Goal: Information Seeking & Learning: Understand process/instructions

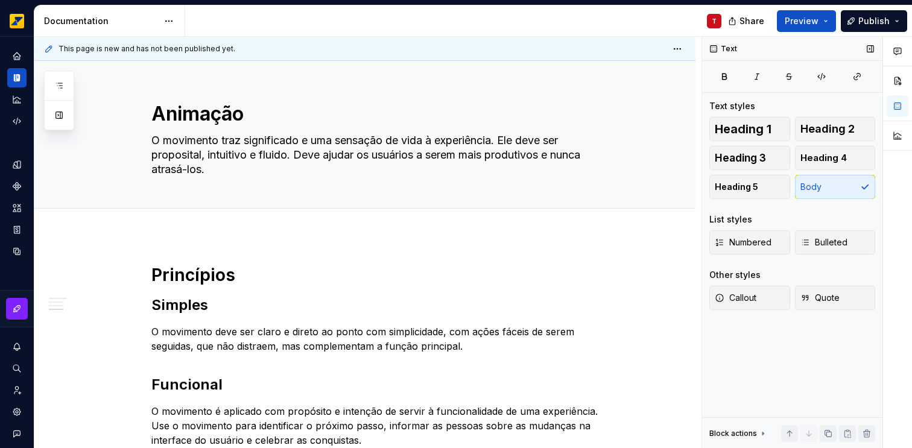
scroll to position [395, 0]
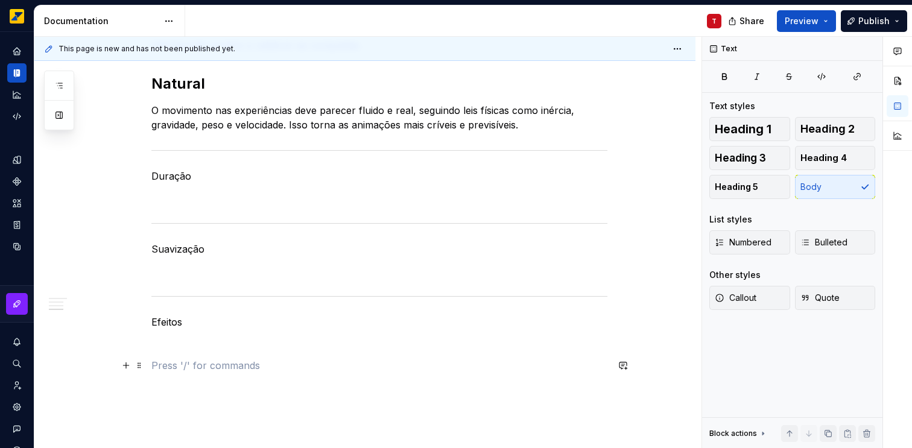
click at [191, 360] on p at bounding box center [379, 365] width 456 height 14
click at [180, 343] on p at bounding box center [379, 344] width 456 height 14
click at [176, 176] on p "Duração" at bounding box center [379, 176] width 456 height 14
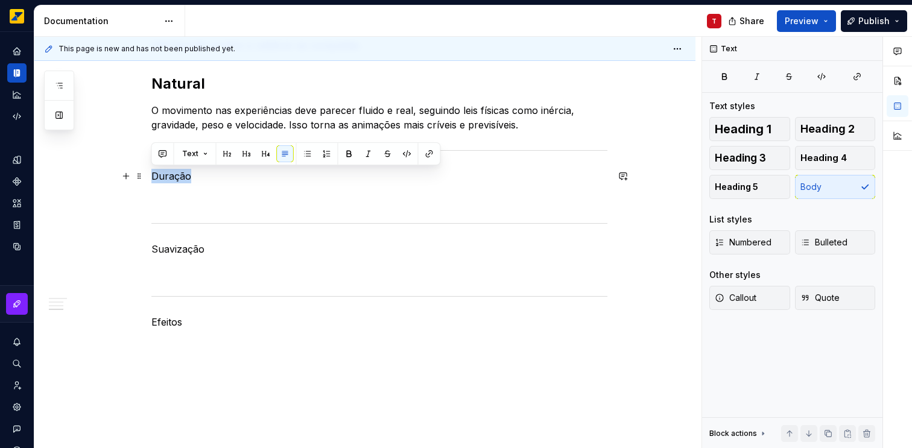
click at [176, 176] on p "Duração" at bounding box center [379, 176] width 456 height 14
click at [229, 154] on button "button" at bounding box center [227, 153] width 17 height 17
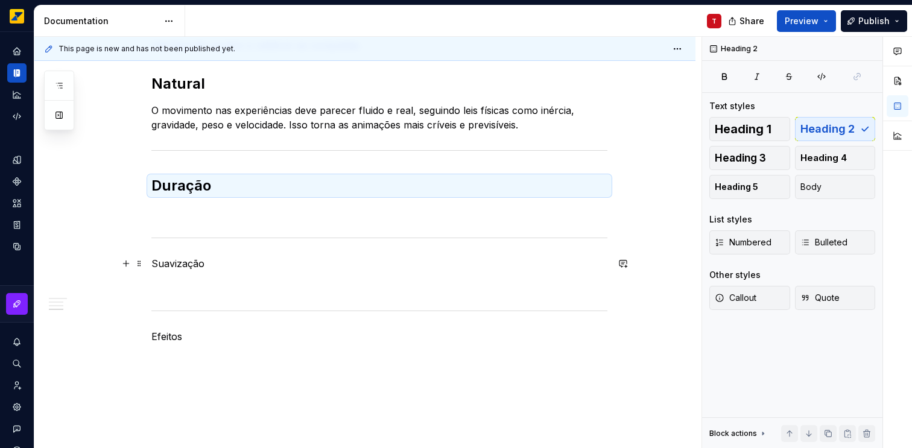
click at [170, 261] on p "Suavização" at bounding box center [379, 263] width 456 height 14
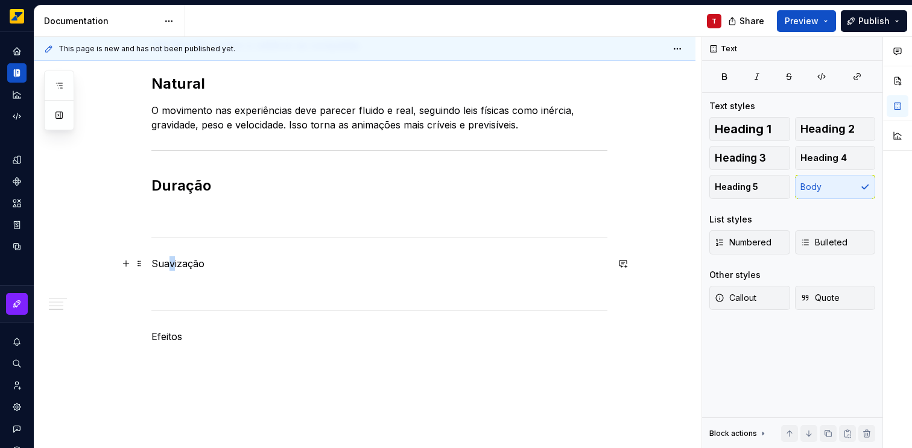
click at [171, 260] on p "Suavização" at bounding box center [379, 263] width 456 height 14
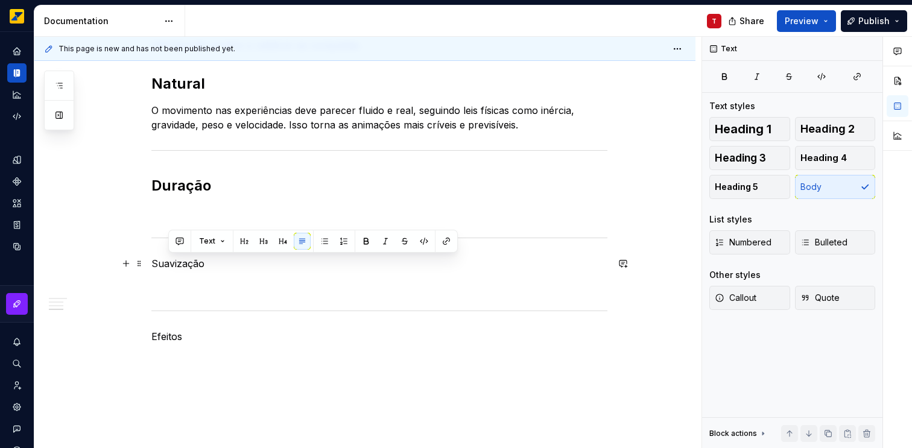
click at [189, 264] on p "Suavização" at bounding box center [379, 263] width 456 height 14
click at [226, 243] on button "button" at bounding box center [227, 241] width 17 height 17
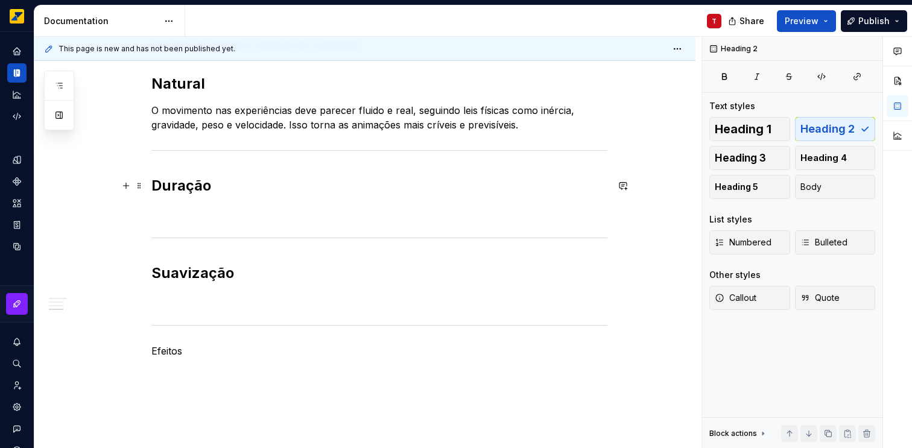
click at [177, 186] on h2 "Duração" at bounding box center [379, 185] width 456 height 19
click at [156, 187] on h2 "Duração" at bounding box center [379, 185] width 456 height 19
click at [159, 187] on h2 "Duração" at bounding box center [379, 185] width 456 height 19
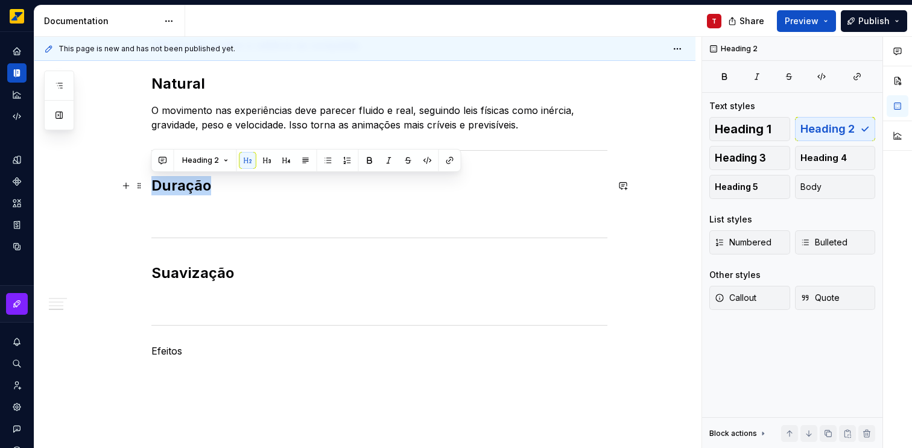
click at [159, 187] on h2 "Duração" at bounding box center [379, 185] width 456 height 19
click at [223, 161] on button "Heading 2" at bounding box center [205, 160] width 57 height 17
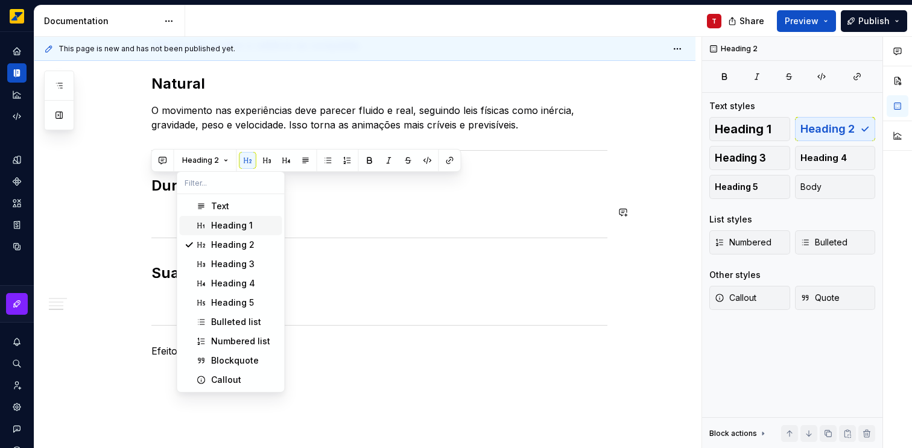
click at [229, 222] on div "Heading 1" at bounding box center [232, 226] width 42 height 12
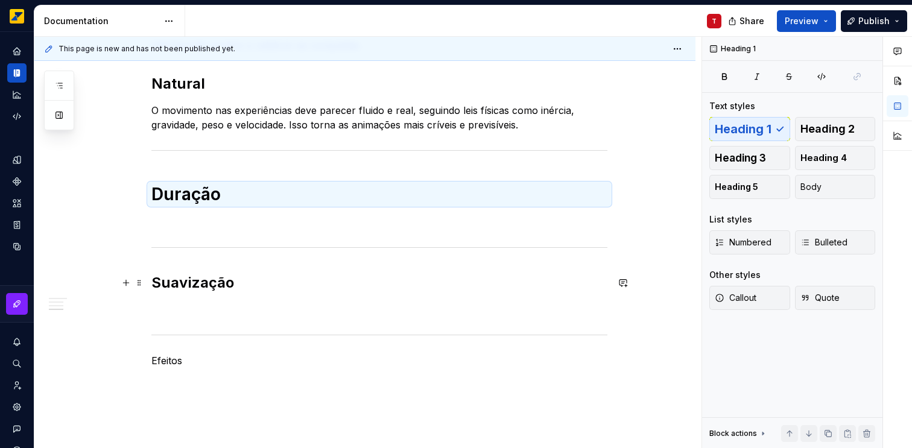
click at [203, 282] on h2 "Suavização" at bounding box center [379, 282] width 456 height 19
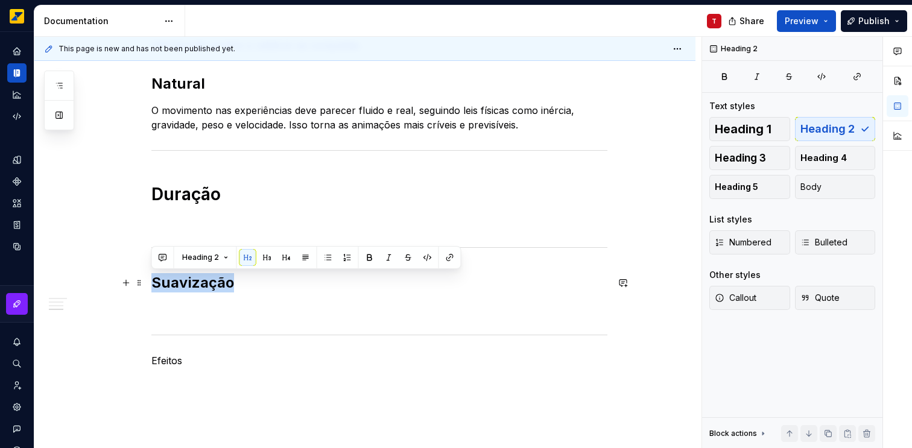
click at [203, 282] on h2 "Suavização" at bounding box center [379, 282] width 456 height 19
click at [201, 253] on span "Heading 2" at bounding box center [200, 258] width 37 height 10
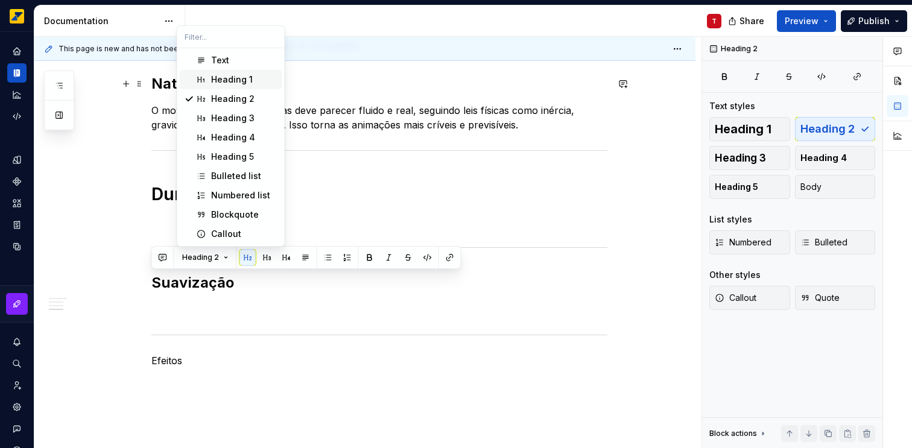
click at [220, 81] on div "Heading 1" at bounding box center [232, 80] width 42 height 12
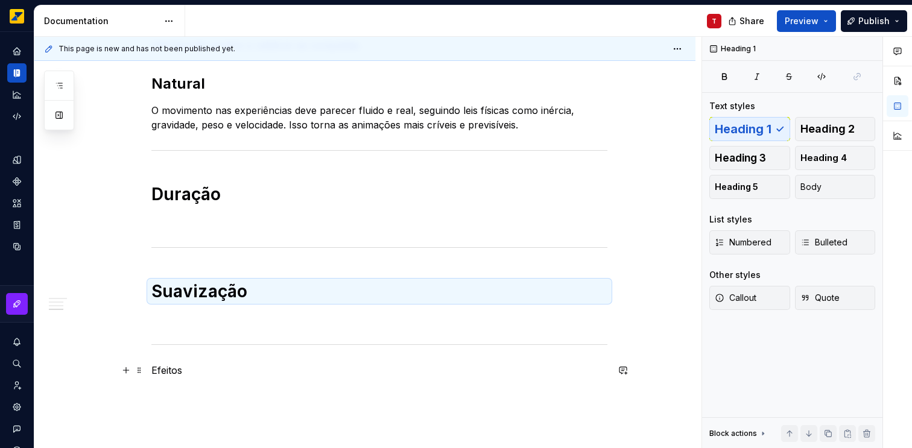
click at [174, 370] on p "Efeitos" at bounding box center [379, 370] width 456 height 14
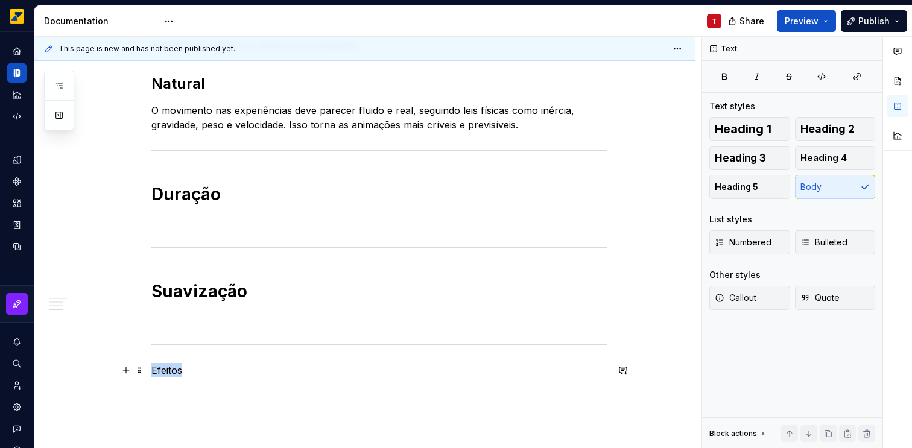
click at [176, 370] on p "Efeitos" at bounding box center [379, 370] width 456 height 14
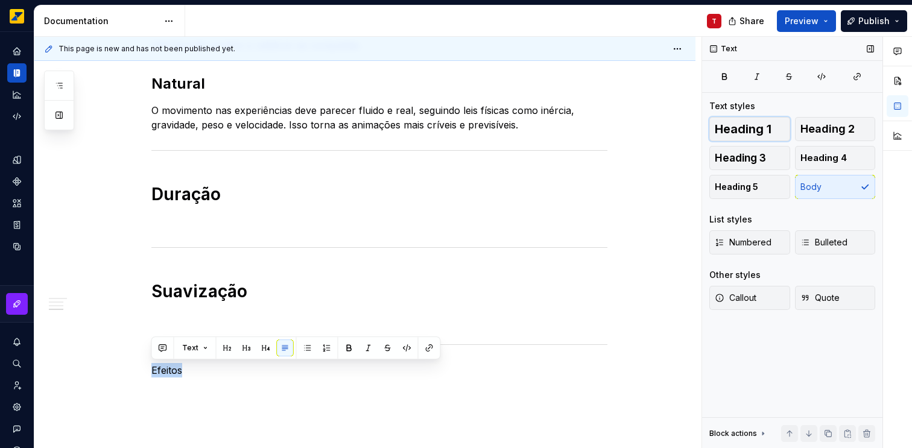
drag, startPoint x: 746, startPoint y: 127, endPoint x: 727, endPoint y: 135, distance: 20.3
click at [746, 127] on span "Heading 1" at bounding box center [743, 129] width 57 height 12
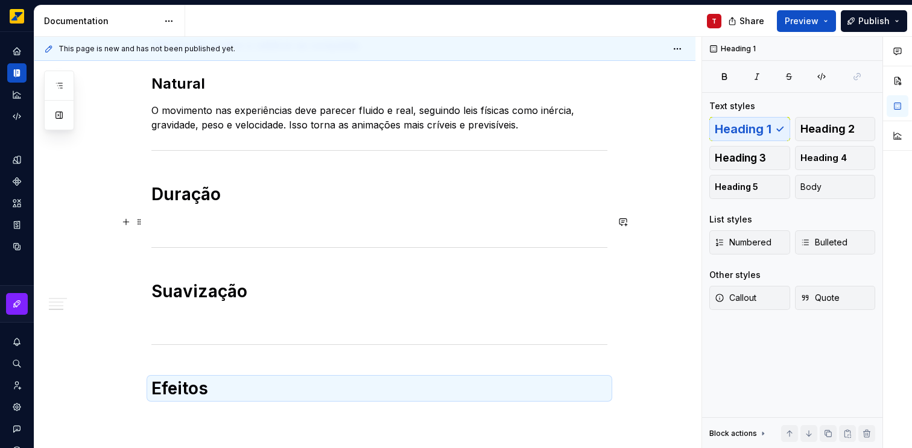
click at [187, 215] on p at bounding box center [379, 222] width 456 height 14
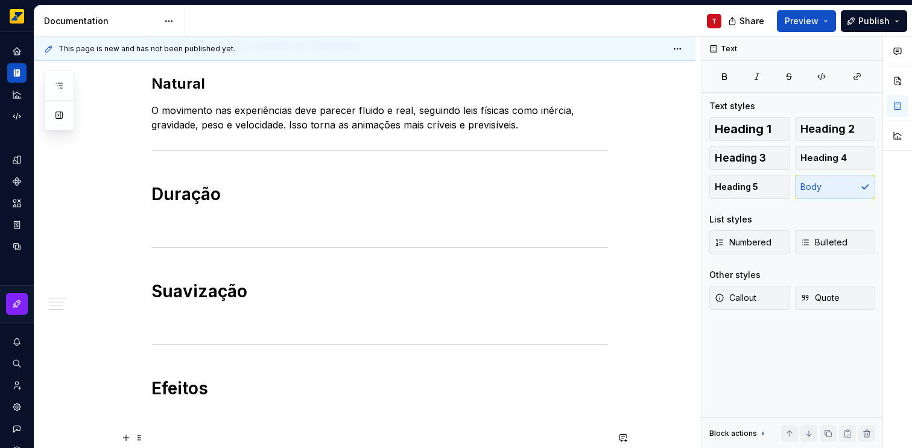
type textarea "*"
click at [238, 410] on p at bounding box center [379, 416] width 456 height 14
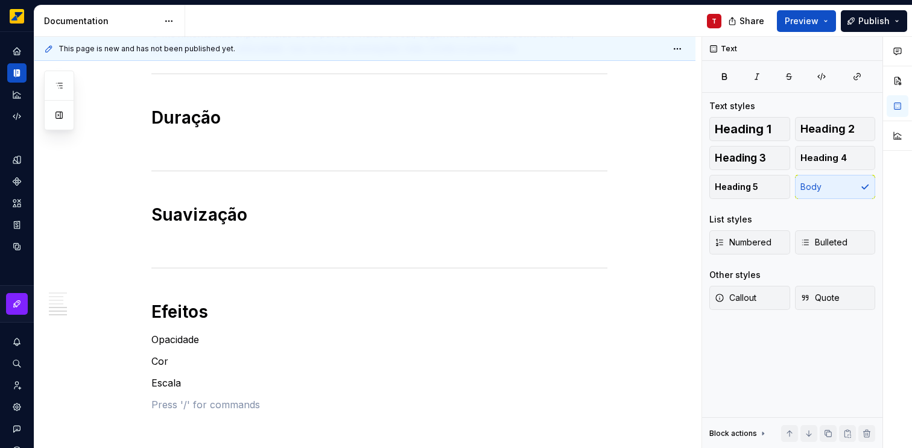
scroll to position [494, 0]
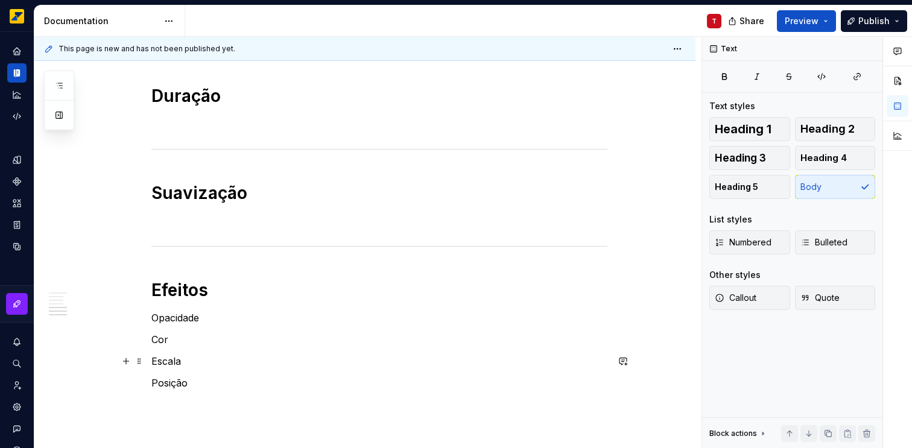
click at [202, 359] on p "Escala" at bounding box center [379, 361] width 456 height 14
click at [202, 261] on div "Princípios Simples O movimento deve ser claro e direto ao ponto com simplicidad…" at bounding box center [379, 102] width 456 height 663
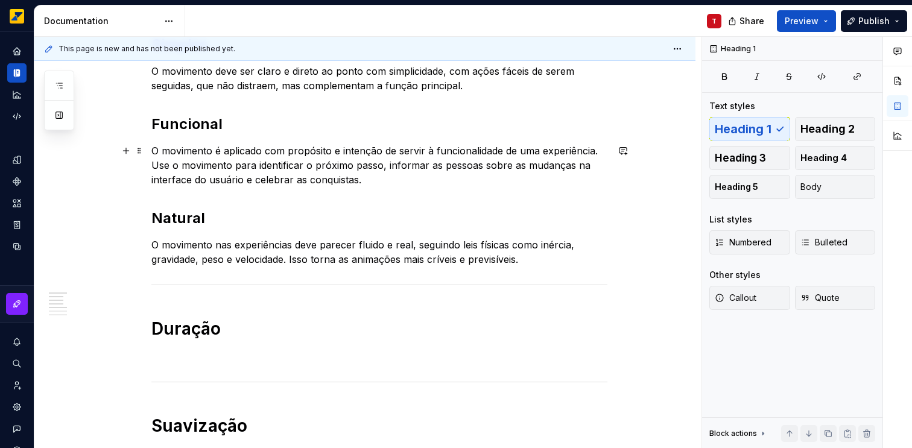
scroll to position [267, 0]
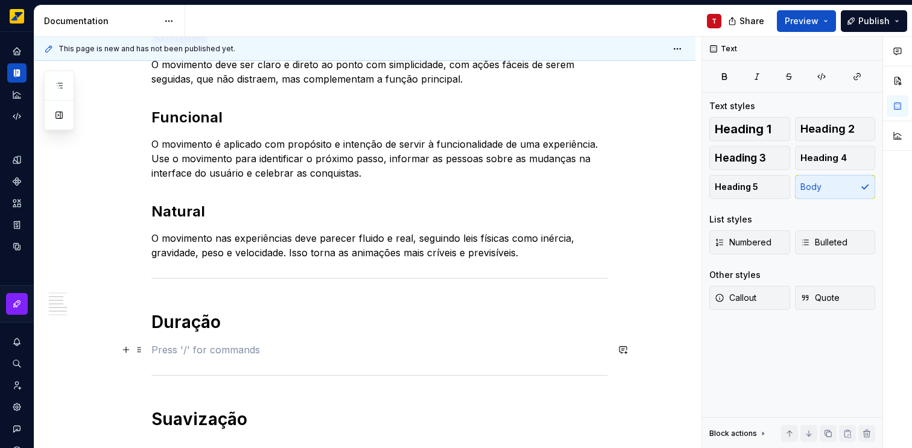
click at [226, 350] on p at bounding box center [379, 350] width 456 height 14
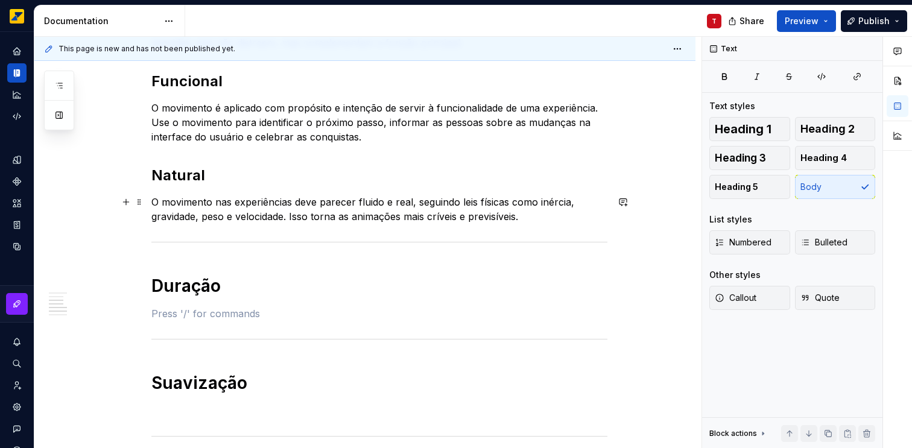
scroll to position [374, 0]
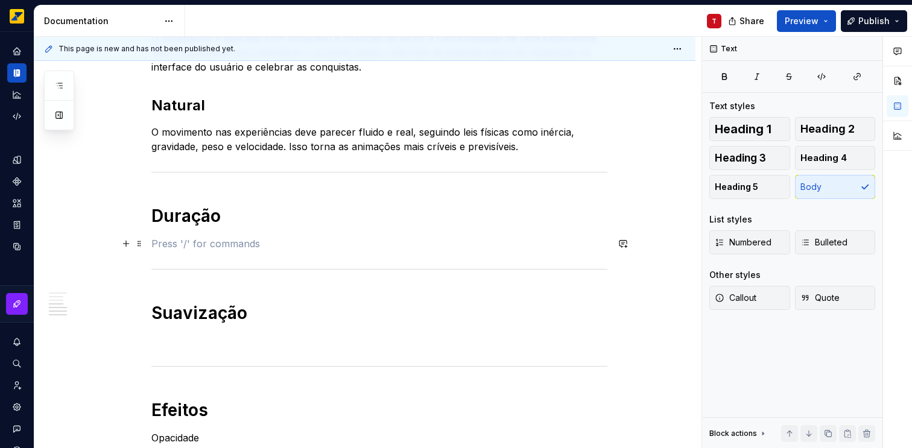
click at [214, 244] on p at bounding box center [379, 244] width 456 height 14
type textarea "*"
